Goal: Information Seeking & Learning: Compare options

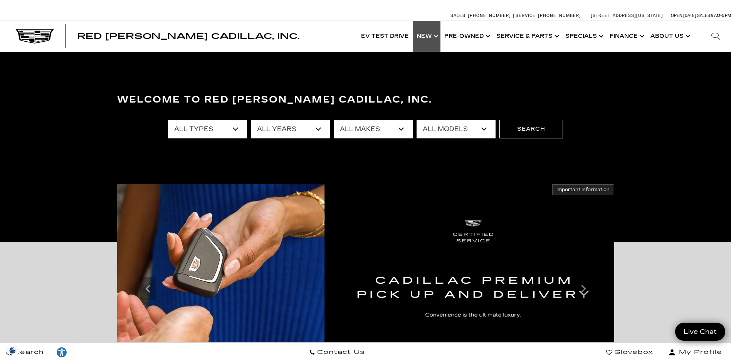
click at [426, 35] on link "Show New" at bounding box center [427, 36] width 28 height 31
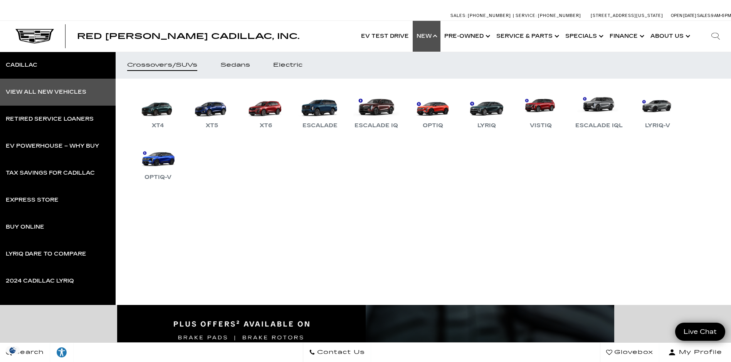
click at [23, 94] on div "View All New Vehicles" at bounding box center [46, 91] width 80 height 5
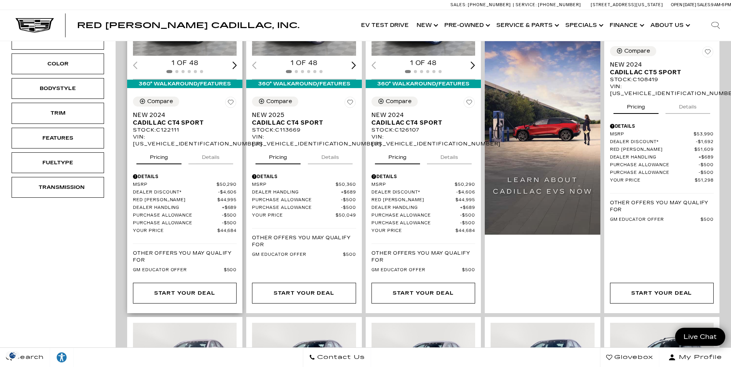
scroll to position [270, 0]
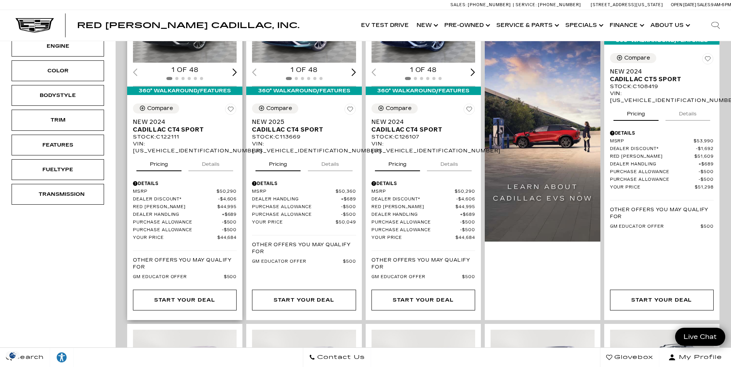
click at [181, 257] on p "Other Offers You May Qualify For" at bounding box center [185, 264] width 104 height 14
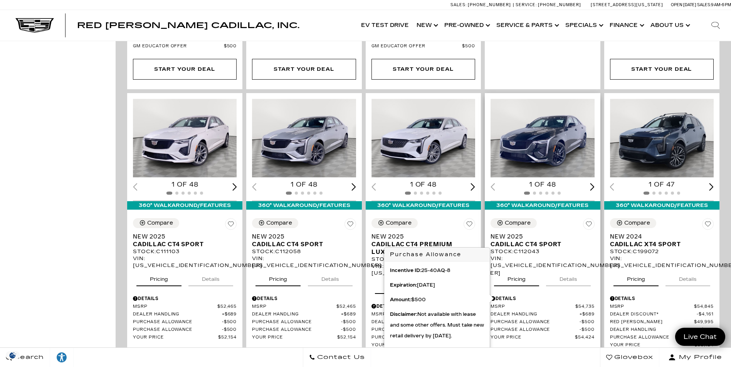
scroll to position [539, 0]
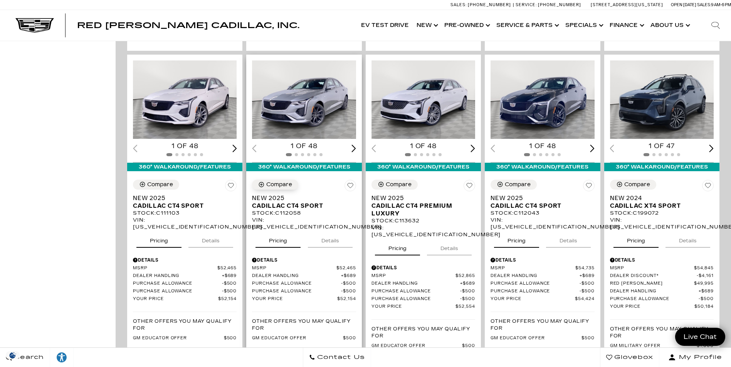
drag, startPoint x: 276, startPoint y: 163, endPoint x: 281, endPoint y: 165, distance: 5.4
click at [275, 181] on div "Compare" at bounding box center [279, 184] width 26 height 7
click at [381, 181] on icon "Compare Vehicle" at bounding box center [380, 184] width 7 height 7
click at [401, 181] on div "Compare" at bounding box center [397, 184] width 27 height 7
click at [396, 181] on div "Compare" at bounding box center [399, 184] width 26 height 7
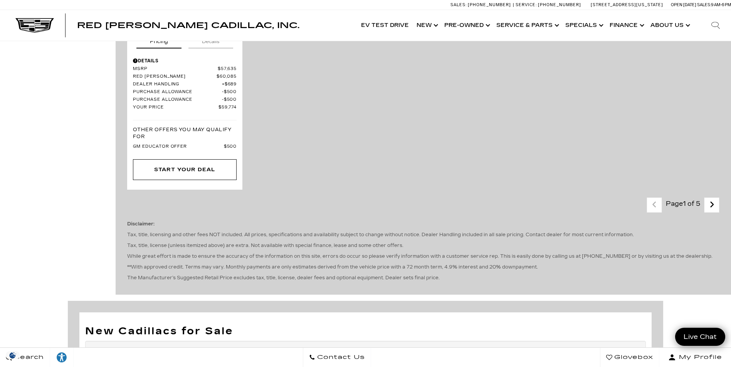
scroll to position [1849, 0]
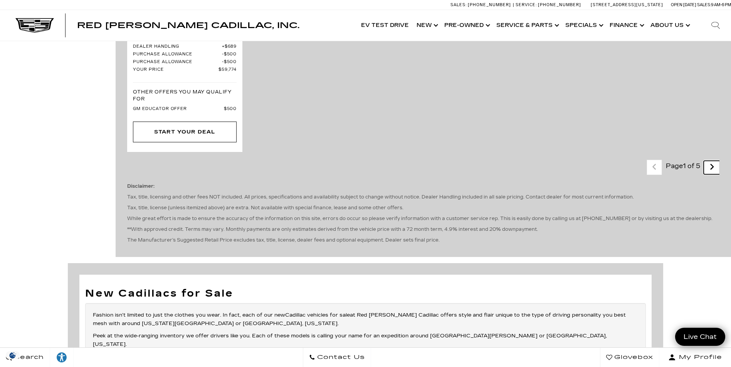
click at [714, 161] on icon "next page" at bounding box center [711, 167] width 5 height 12
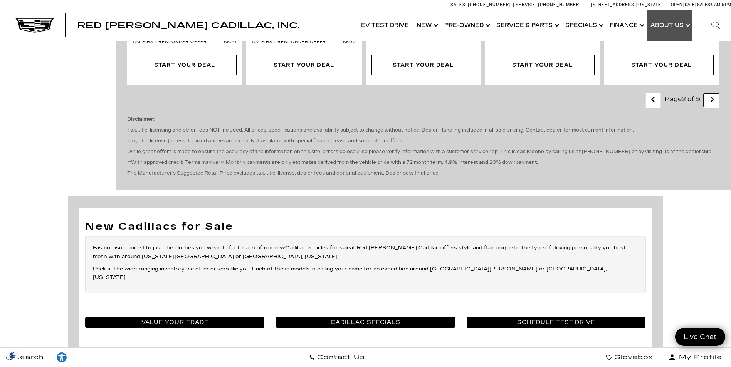
scroll to position [1541, 0]
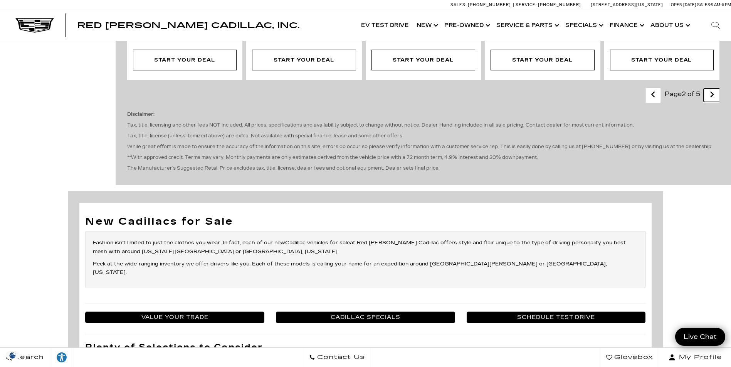
click at [720, 89] on link "Next - Page" at bounding box center [711, 95] width 17 height 13
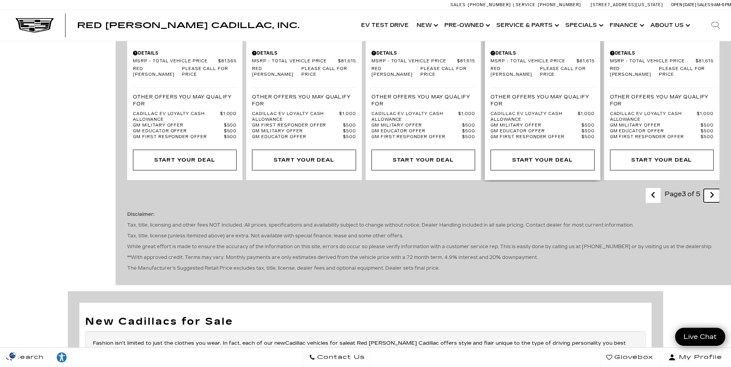
scroll to position [1464, 0]
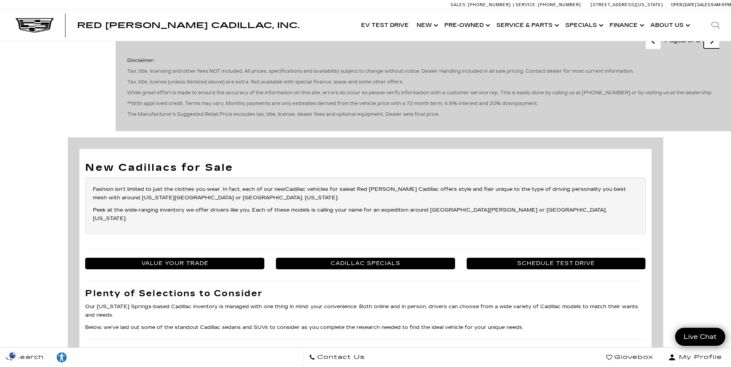
click at [714, 47] on icon "next page" at bounding box center [711, 41] width 5 height 12
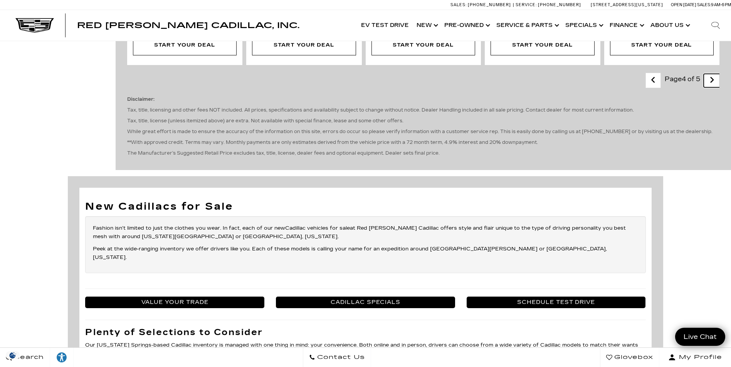
scroll to position [1348, 0]
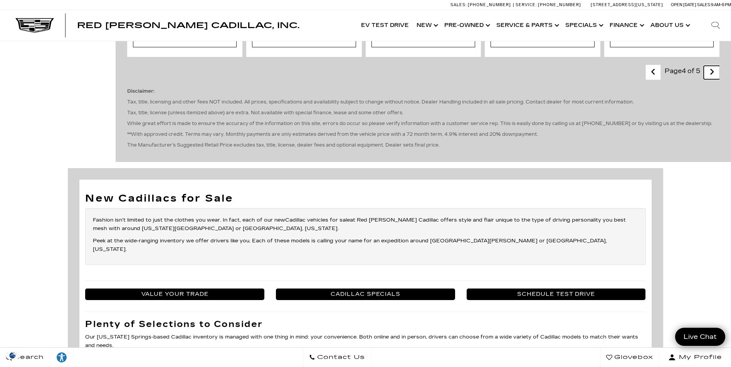
click at [714, 78] on icon "next page" at bounding box center [711, 72] width 5 height 12
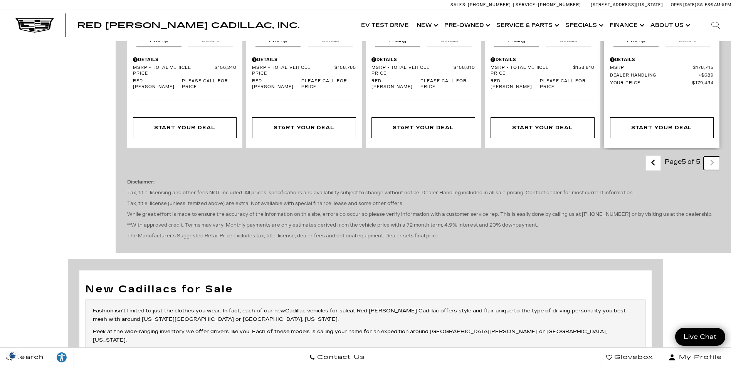
scroll to position [695, 0]
click at [654, 161] on link "Last - Page" at bounding box center [653, 163] width 17 height 13
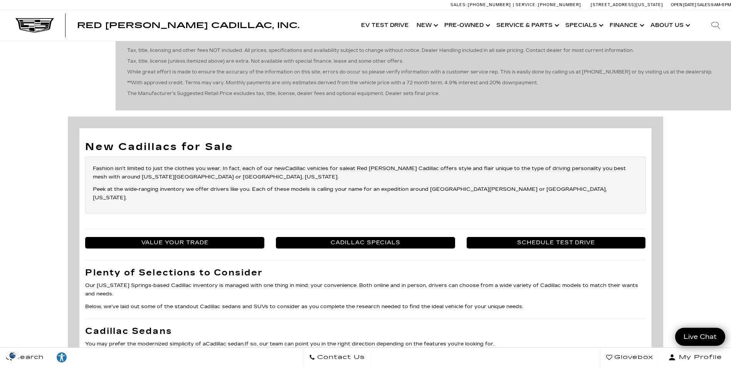
scroll to position [1387, 0]
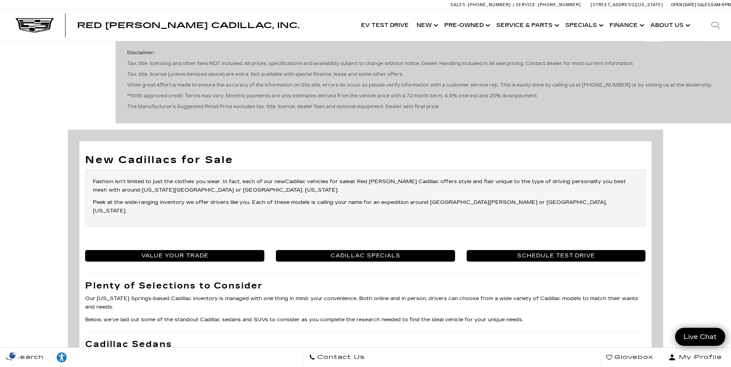
click at [656, 40] on icon "previous page" at bounding box center [653, 33] width 5 height 12
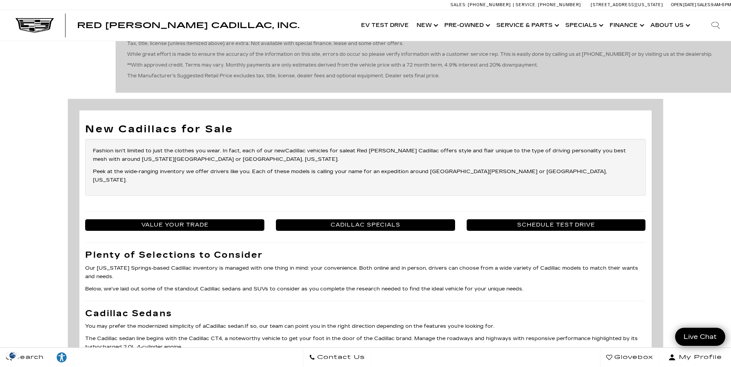
scroll to position [1387, 0]
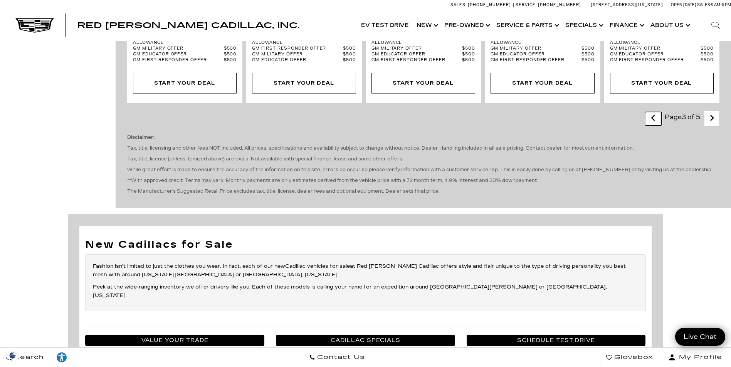
click at [656, 124] on icon "previous page" at bounding box center [653, 118] width 5 height 12
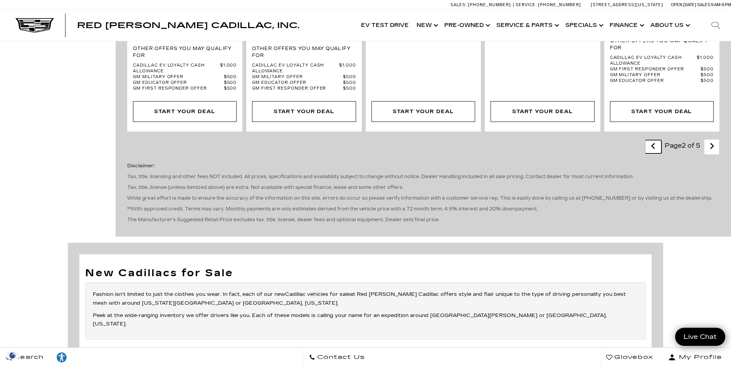
scroll to position [1425, 0]
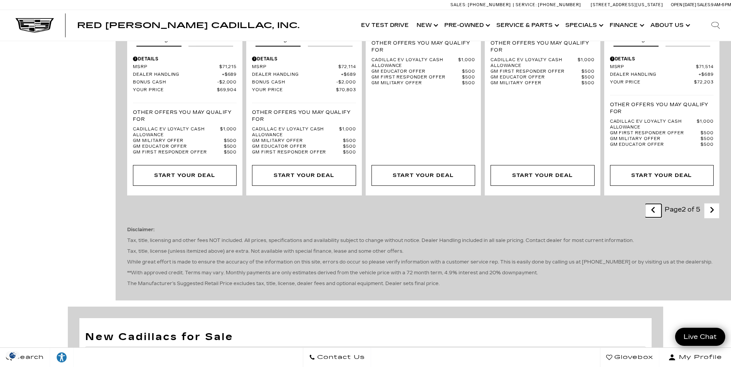
click at [656, 204] on icon "previous page" at bounding box center [653, 210] width 5 height 12
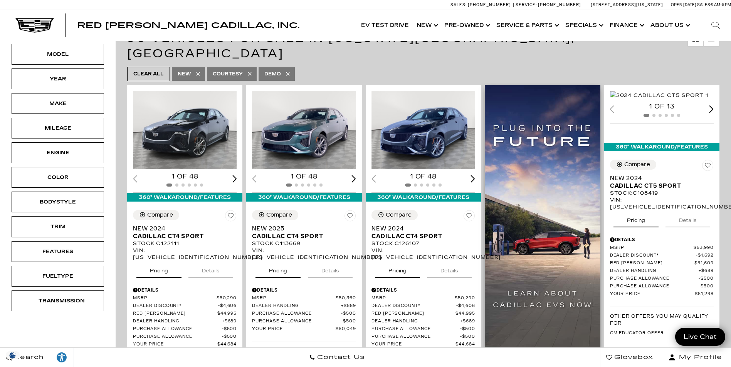
scroll to position [193, 0]
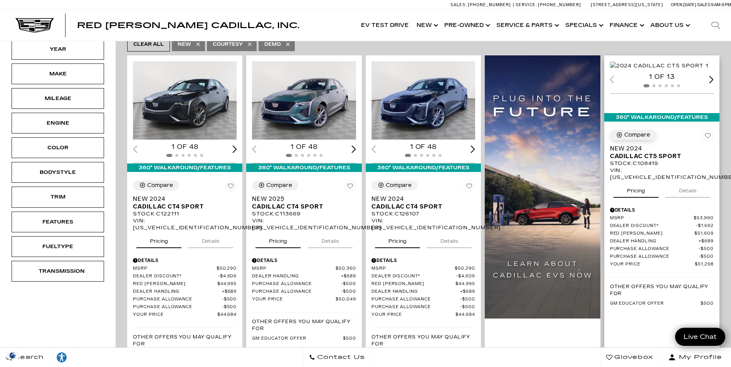
click at [647, 139] on div "Compare" at bounding box center [637, 135] width 26 height 7
click at [159, 182] on div "Compare" at bounding box center [160, 185] width 26 height 7
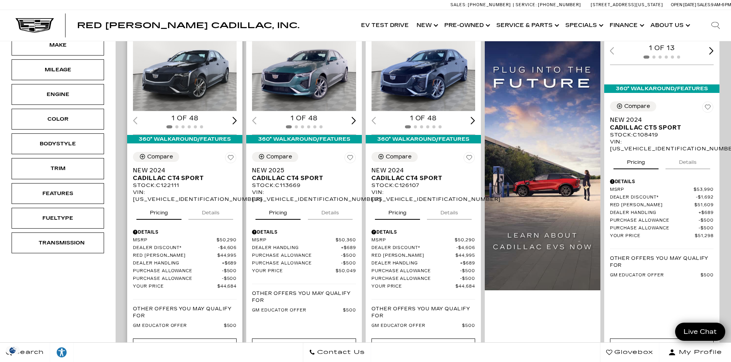
scroll to position [231, 0]
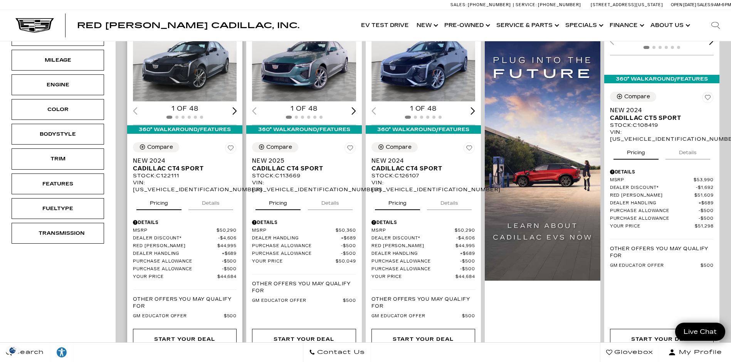
click at [182, 49] on img "1 / 2" at bounding box center [185, 62] width 105 height 79
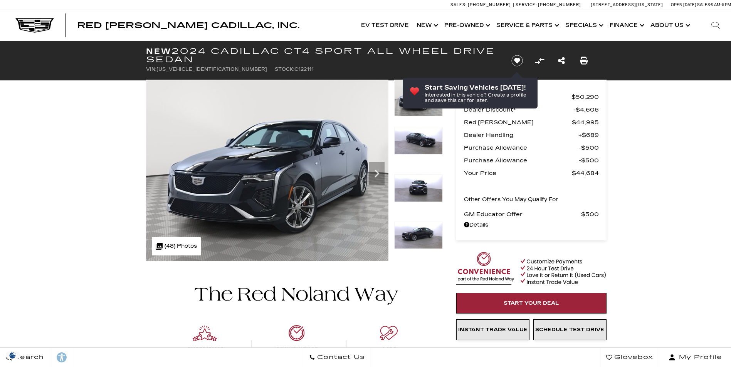
click at [378, 174] on icon "Next" at bounding box center [376, 174] width 5 height 8
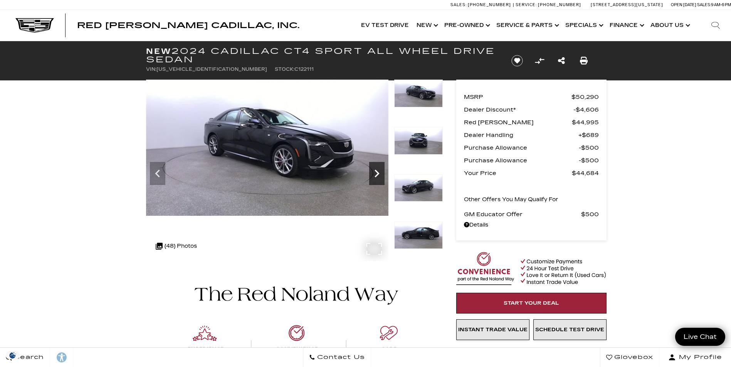
click at [378, 175] on icon "Next" at bounding box center [376, 173] width 15 height 15
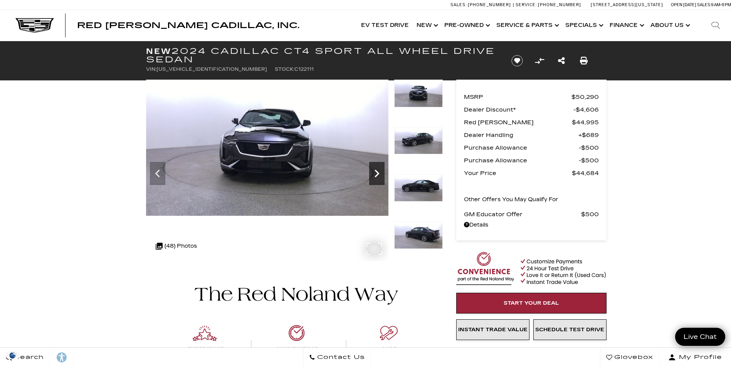
click at [377, 174] on icon "Next" at bounding box center [376, 174] width 5 height 8
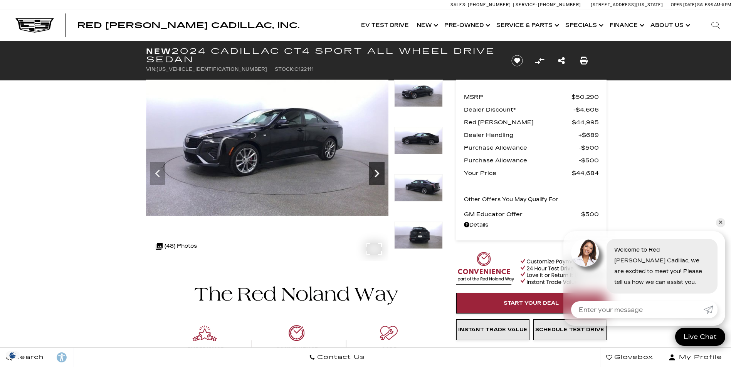
click at [377, 173] on icon "Next" at bounding box center [376, 174] width 5 height 8
